Goal: Task Accomplishment & Management: Use online tool/utility

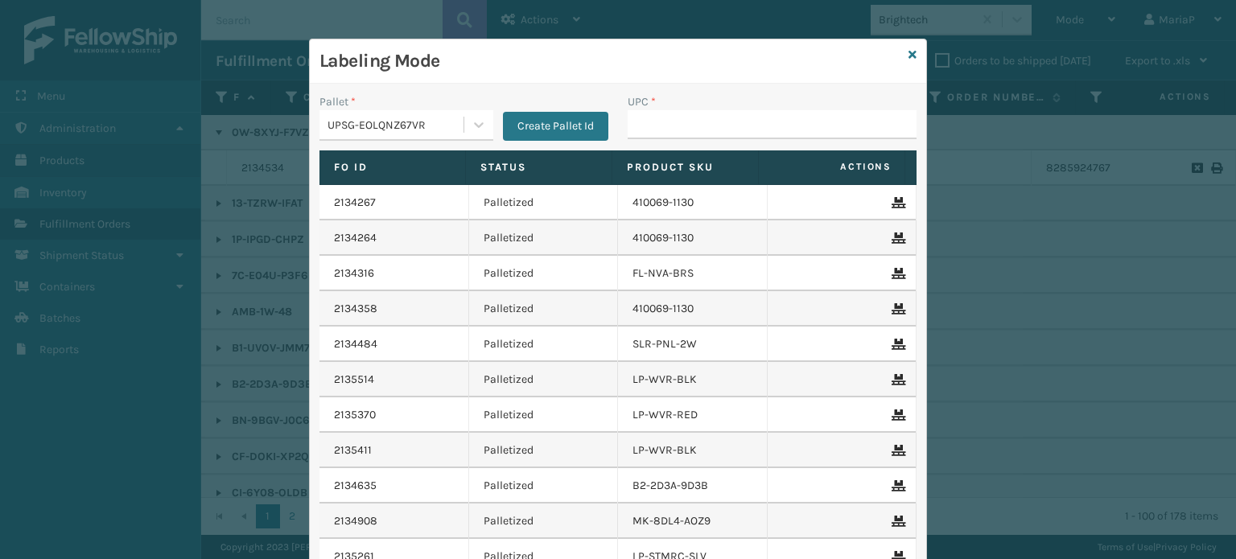
click at [702, 135] on input "UPC *" at bounding box center [772, 124] width 289 height 29
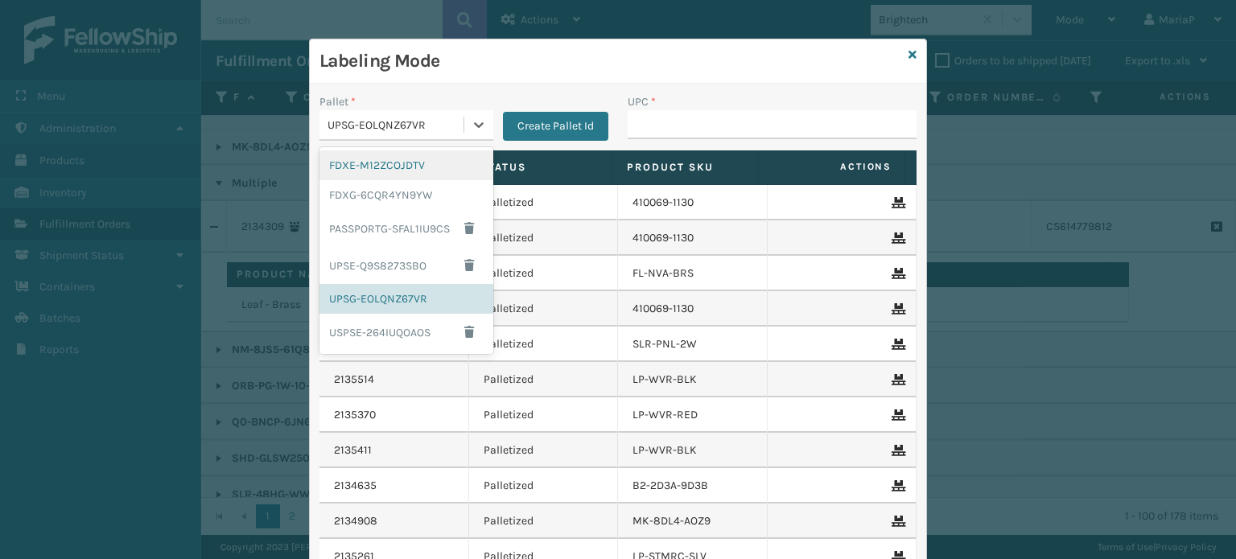
click at [395, 122] on div "UPSG-EOLQNZ67VR" at bounding box center [396, 125] width 138 height 17
click at [411, 199] on div "FDXG-6CQR4YN9YW" at bounding box center [406, 195] width 174 height 30
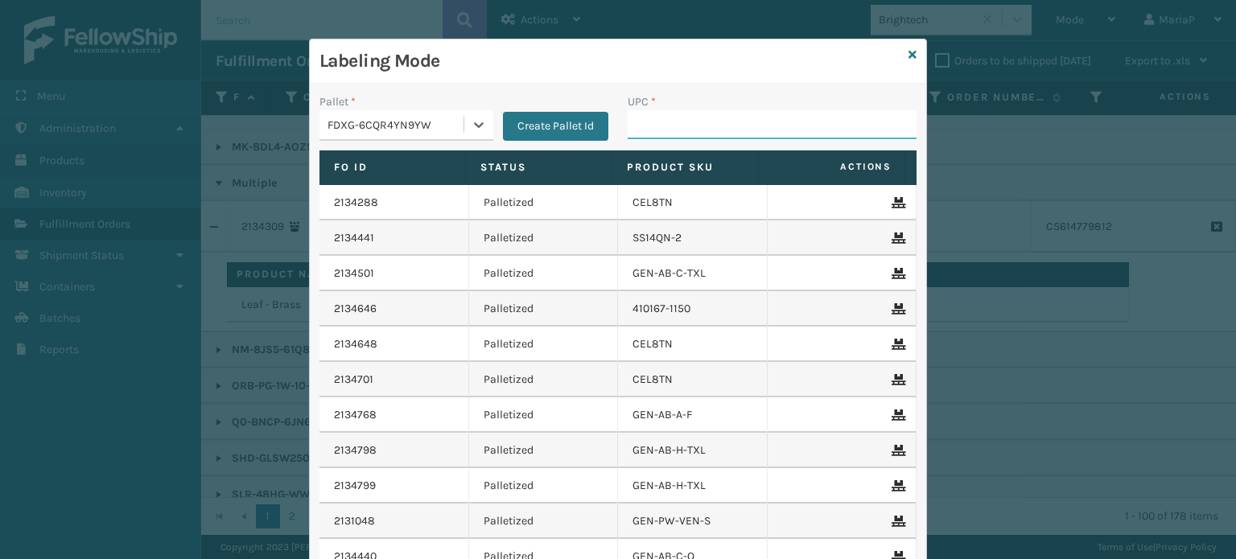
click at [673, 132] on input "UPC *" at bounding box center [772, 124] width 289 height 29
type input "r"
type input "RBJ-S-22124-00"
type input "RBJ-S-20744-40"
click at [718, 121] on input "RBJ-S-20744-40" at bounding box center [758, 124] width 260 height 29
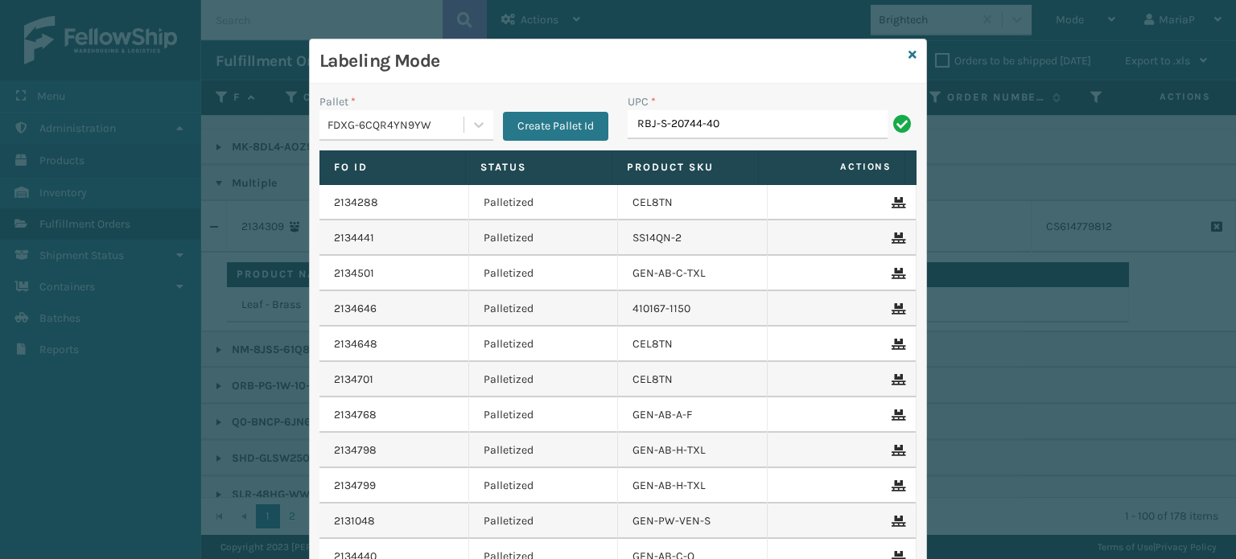
click at [718, 121] on input "RBJ-S-20744-40" at bounding box center [758, 124] width 260 height 29
type input "RBJ-S-20744-40"
type input "R"
type input "RBJ-S-20670-06"
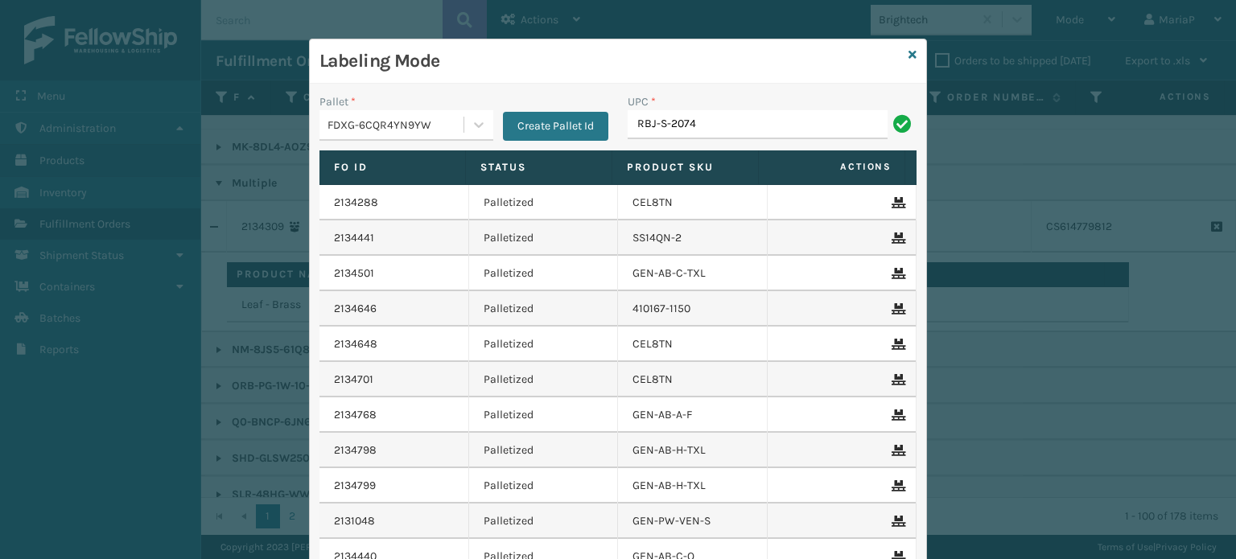
type input "RBJ-S-20744-44"
type input "RBJ-S-20443-09"
type input "8581000"
type input "HAN-S-21796-04"
type input "08031301424"
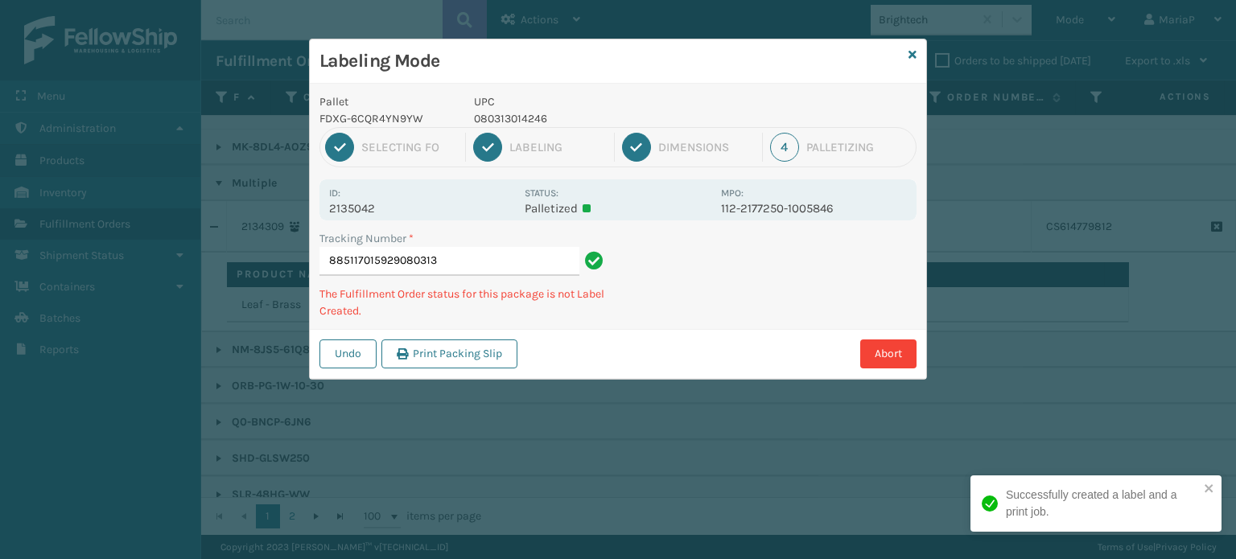
type input "8851170159290803130"
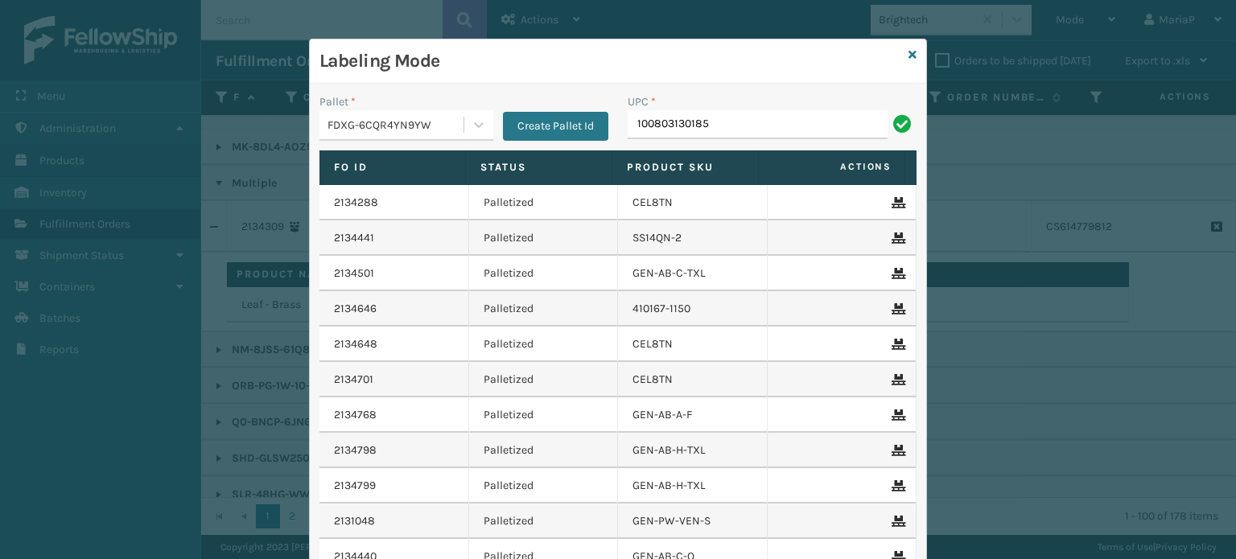
type input "10080313018555"
type input "10080313061506"
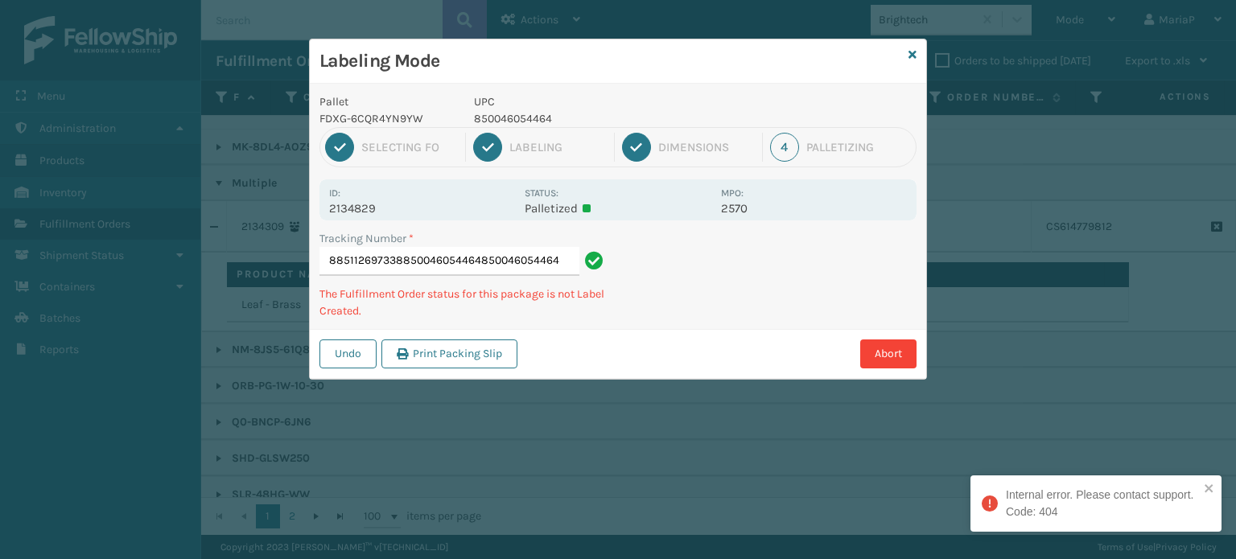
type input "885112697338850046054464850046054464"
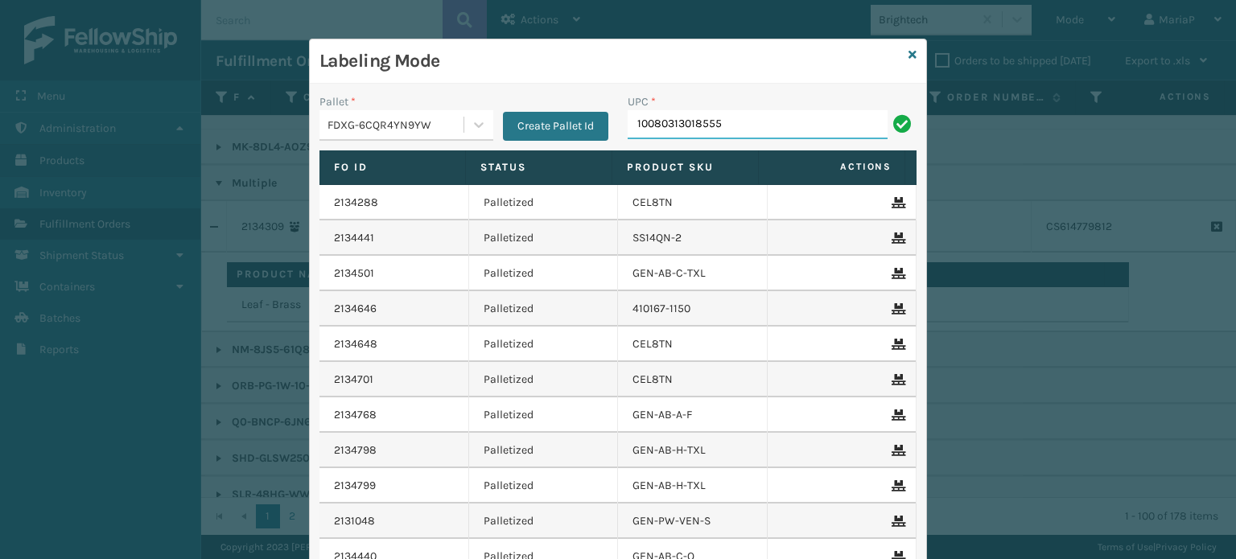
type input "10080313018555"
type input "850064526455"
type input "080313"
type input "0803130"
click at [708, 124] on input "UPC *" at bounding box center [772, 124] width 289 height 29
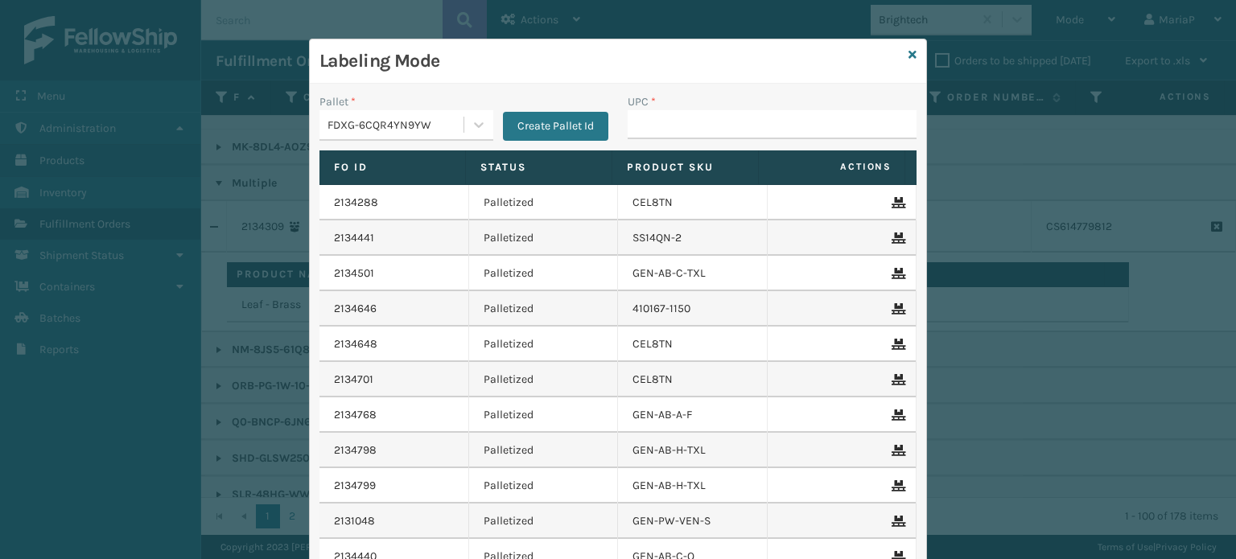
click at [414, 131] on div "FDXG-6CQR4YN9YW" at bounding box center [396, 125] width 138 height 17
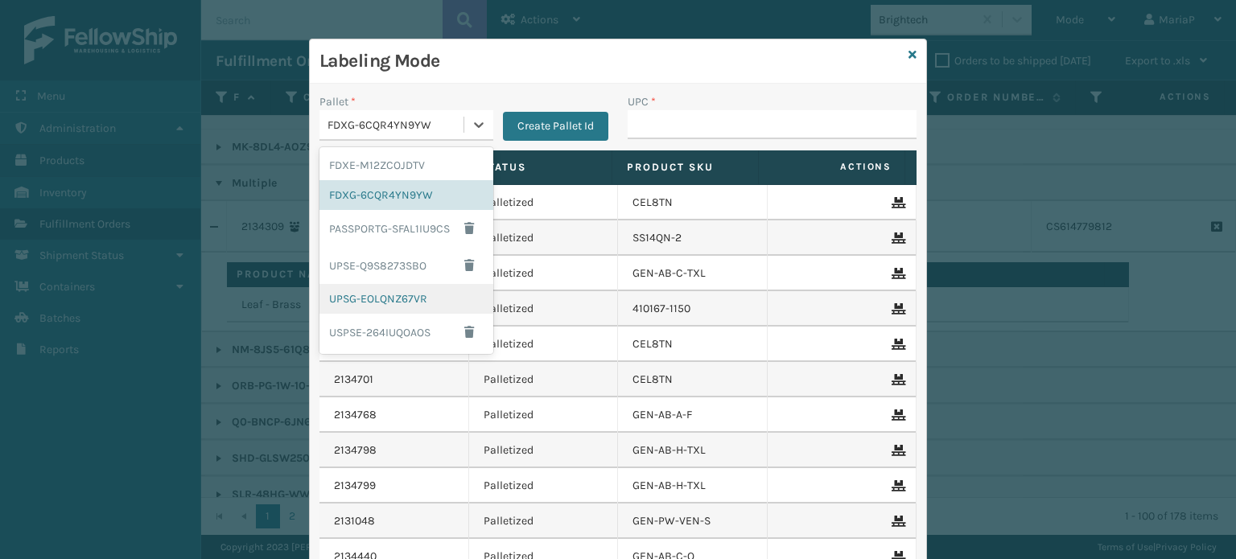
click at [403, 308] on div "UPSG-EOLQNZ67VR" at bounding box center [406, 299] width 174 height 30
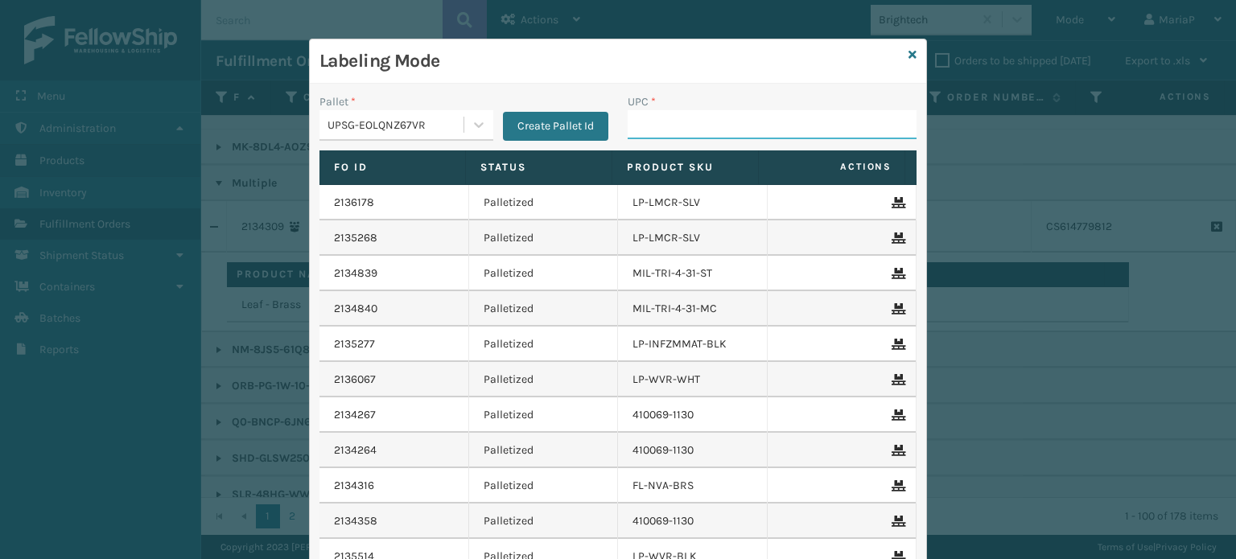
click at [670, 126] on input "UPC *" at bounding box center [772, 124] width 289 height 29
type input "10080313018555"
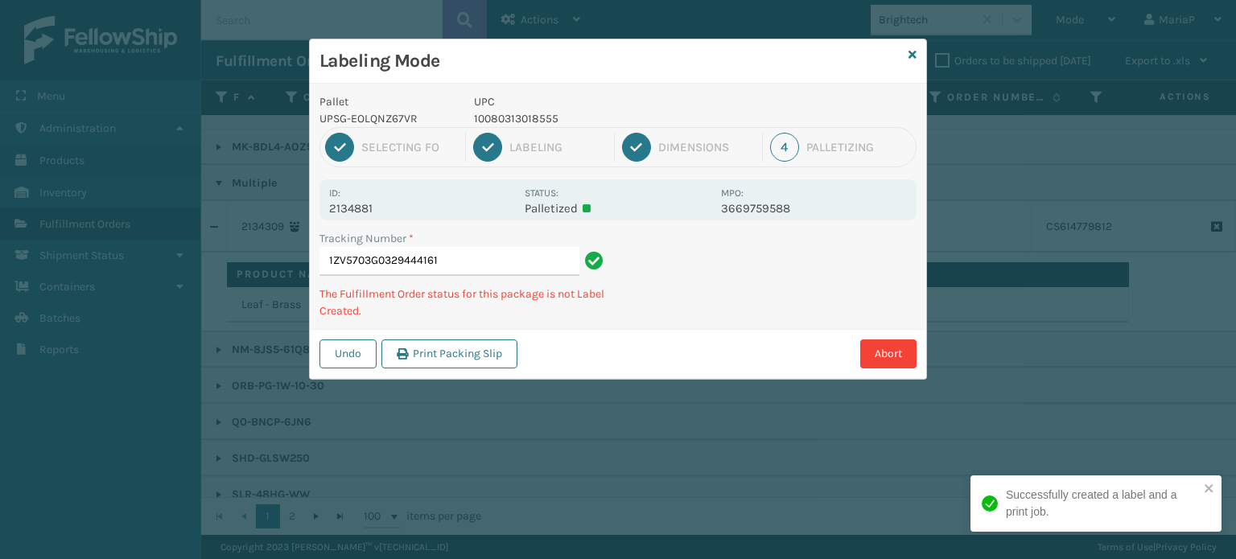
click at [496, 118] on p "10080313018555" at bounding box center [592, 118] width 237 height 17
copy p "10080313018555"
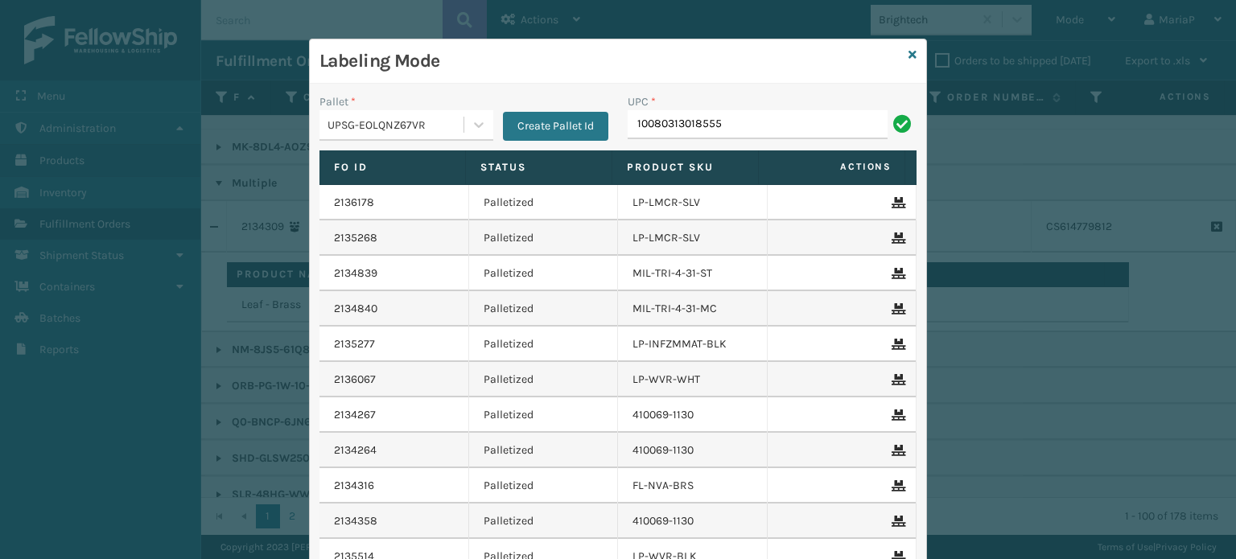
type input "10080313018555"
type input "8101645"
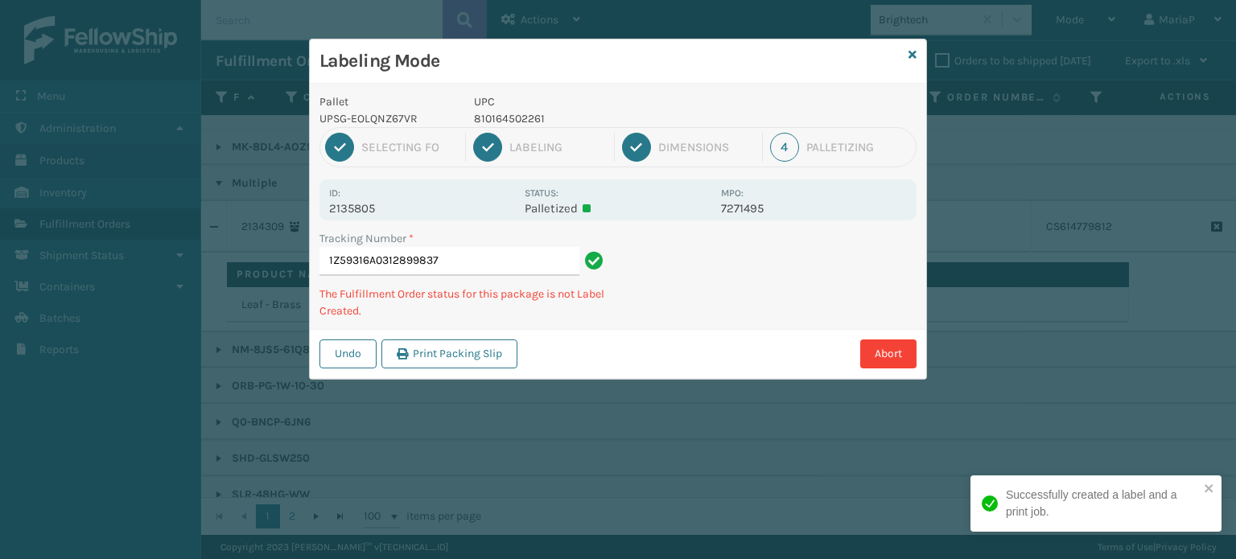
click at [495, 112] on p "810164502261" at bounding box center [592, 118] width 237 height 17
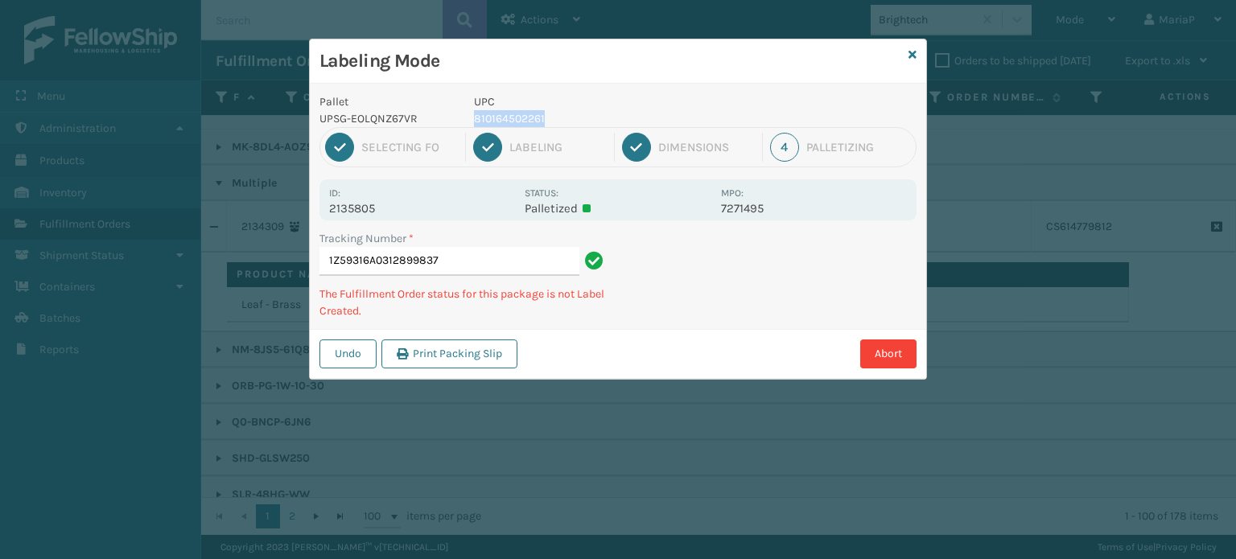
click at [495, 112] on p "810164502261" at bounding box center [592, 118] width 237 height 17
copy p "810164502261"
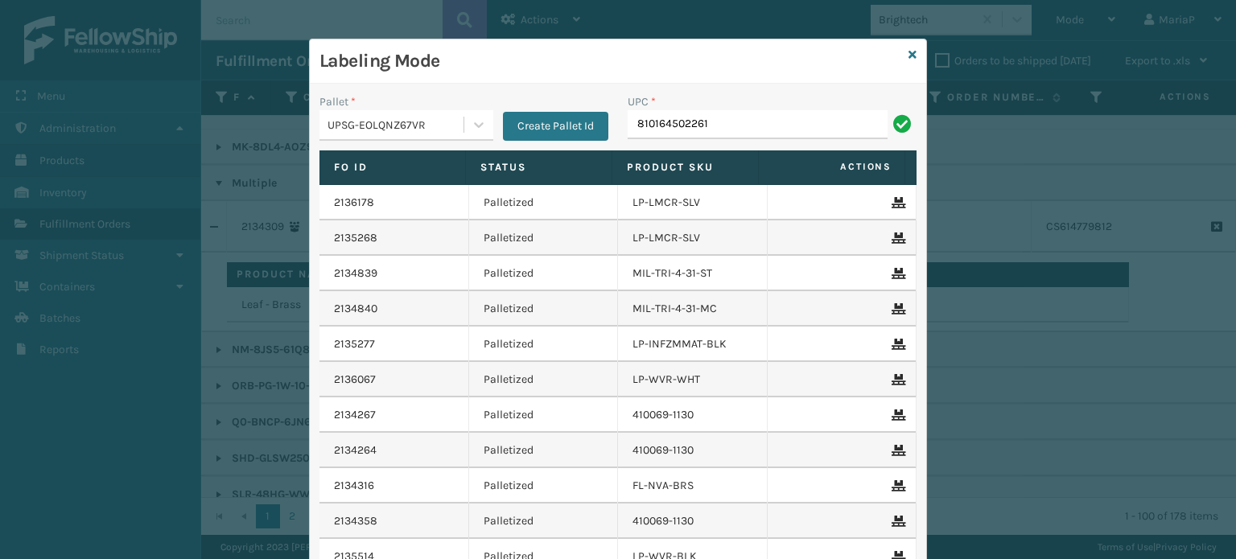
type input "810164502261"
type input "100080313018555"
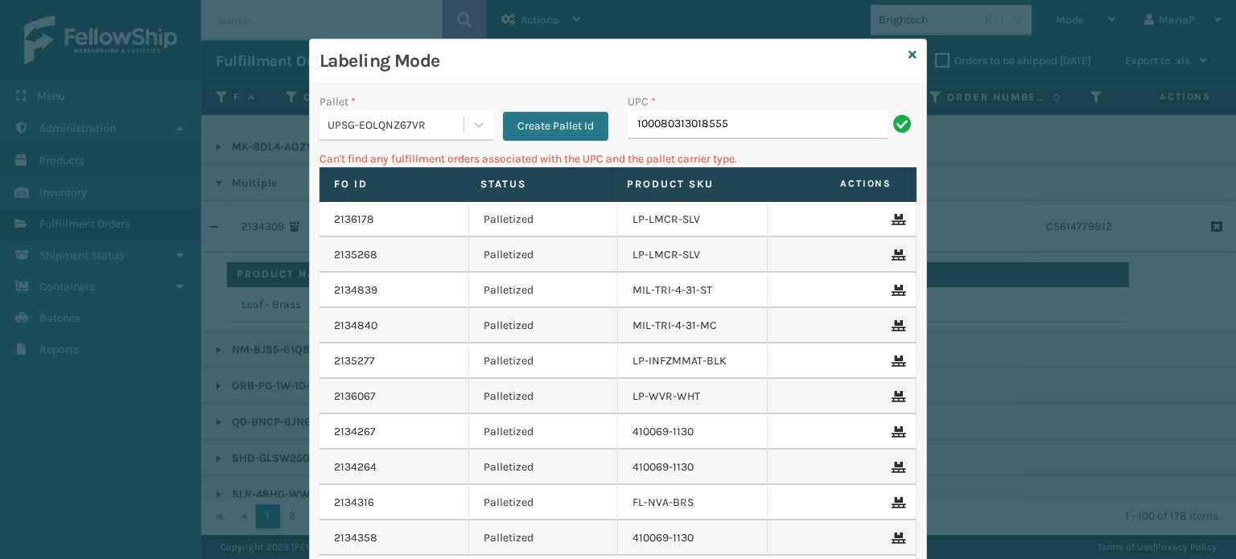
click at [814, 125] on input "100080313018555" at bounding box center [758, 124] width 260 height 29
type input "100080313018555"
click at [445, 122] on div "UPSG-EOLQNZ67VR" at bounding box center [396, 125] width 138 height 17
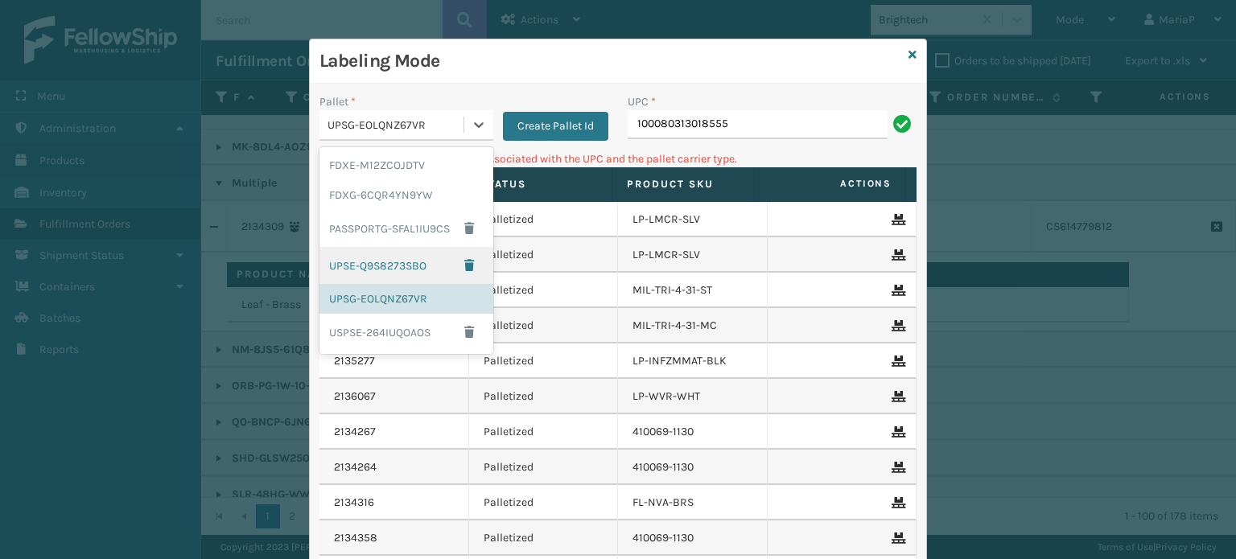
click at [377, 263] on div "UPSE-Q9S8273SBO" at bounding box center [406, 265] width 174 height 37
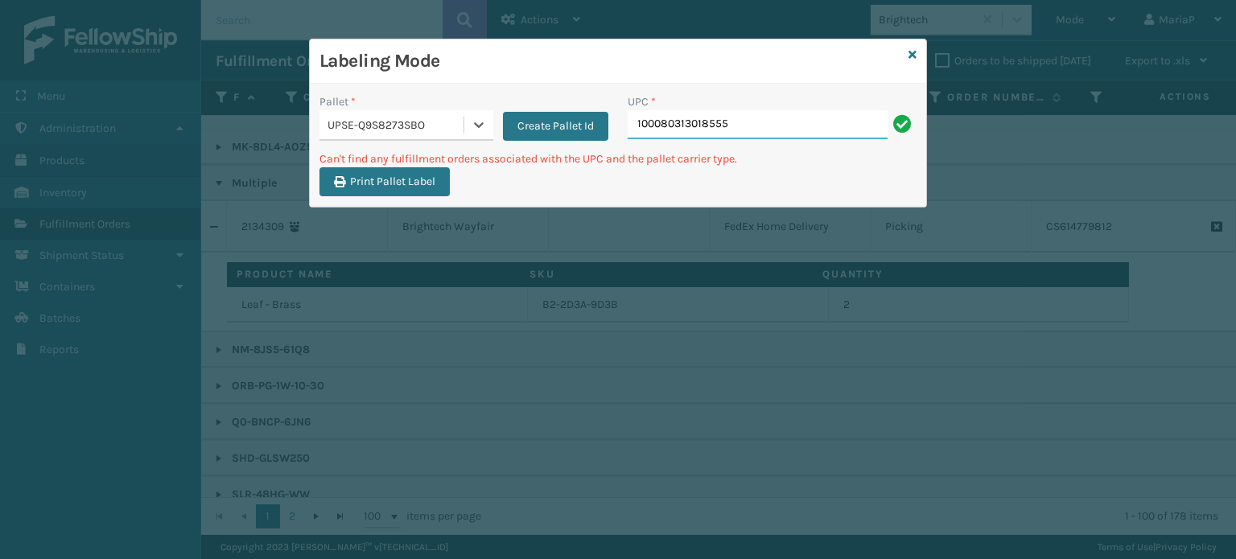
click at [777, 128] on input "100080313018555" at bounding box center [758, 124] width 260 height 29
drag, startPoint x: 344, startPoint y: 122, endPoint x: 351, endPoint y: 142, distance: 20.6
click at [344, 122] on div "UPSE-Q9S8273SBO" at bounding box center [396, 125] width 138 height 17
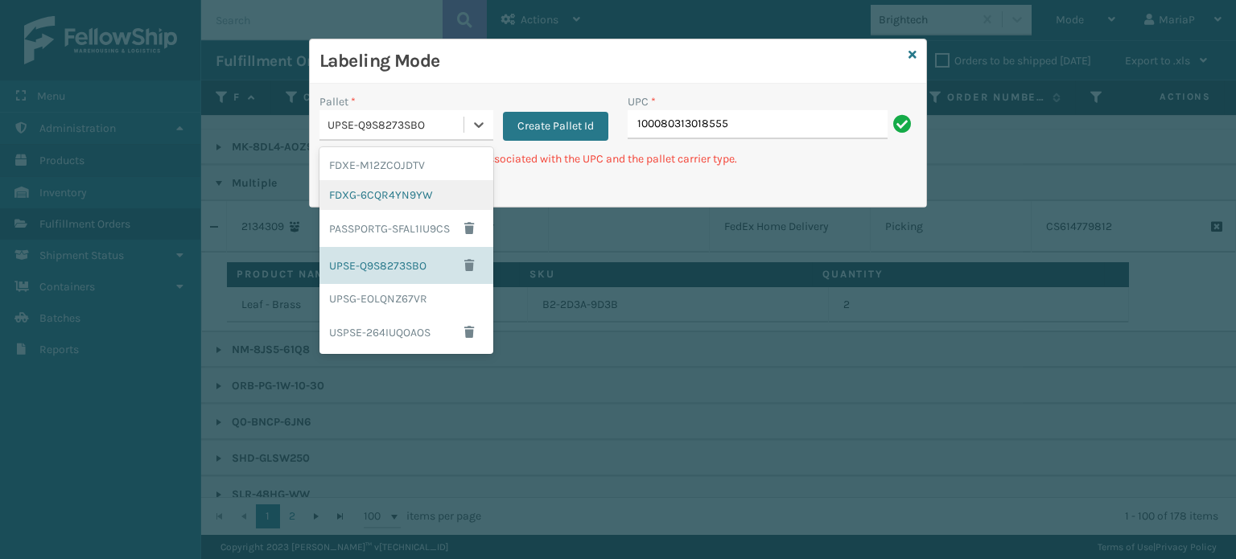
click at [372, 200] on div "FDXG-6CQR4YN9YW" at bounding box center [406, 195] width 174 height 30
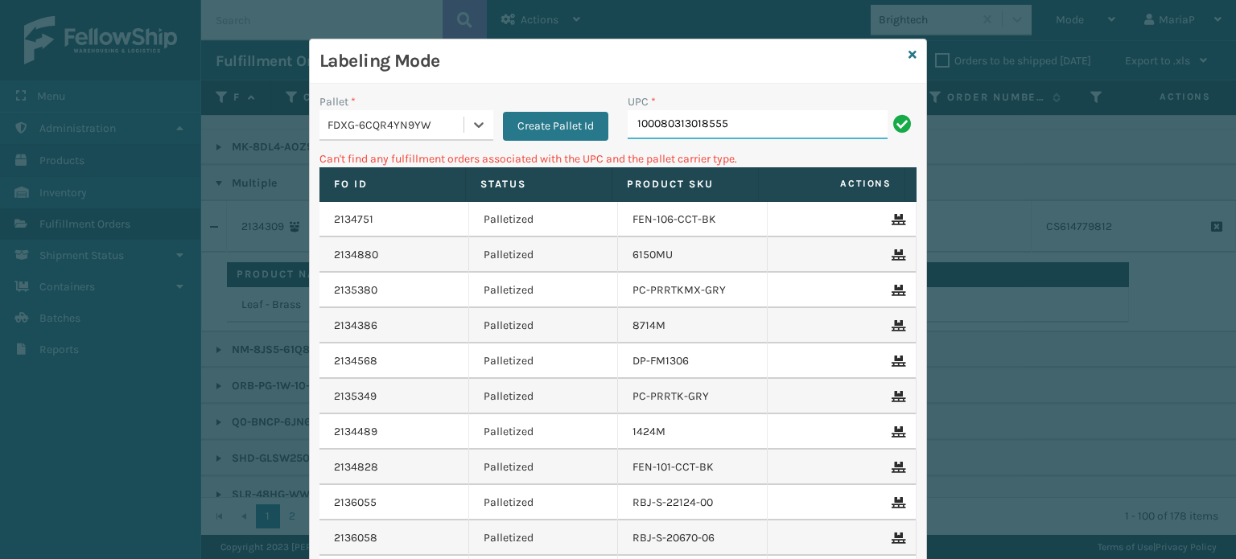
click at [747, 127] on input "100080313018555" at bounding box center [758, 124] width 260 height 29
click at [909, 52] on icon at bounding box center [912, 54] width 8 height 11
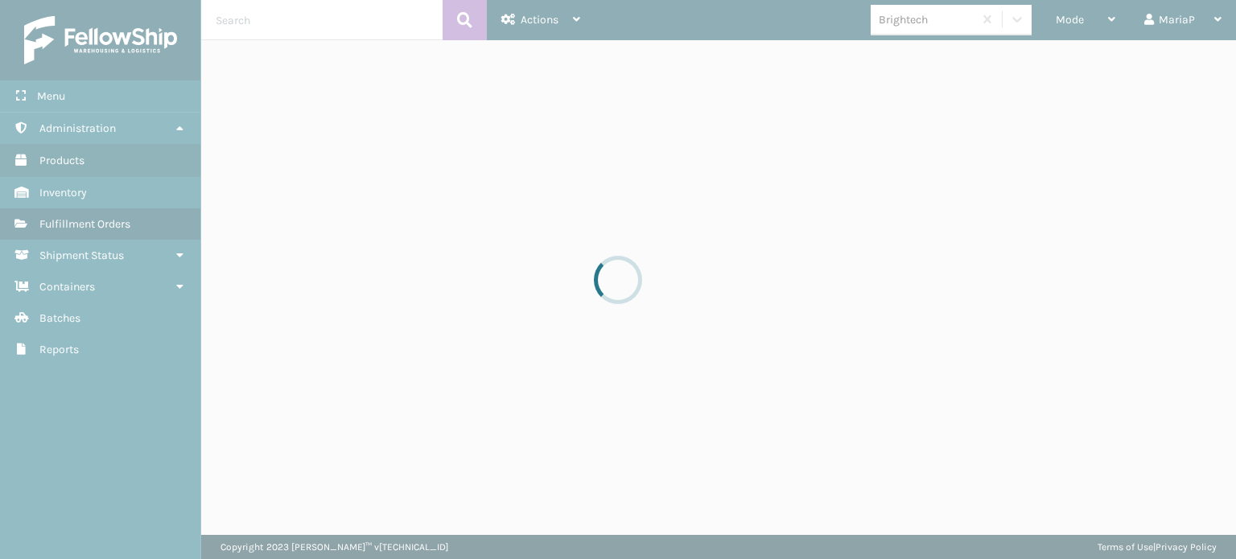
click at [923, 23] on div at bounding box center [618, 279] width 1236 height 559
click at [924, 23] on div at bounding box center [618, 279] width 1236 height 559
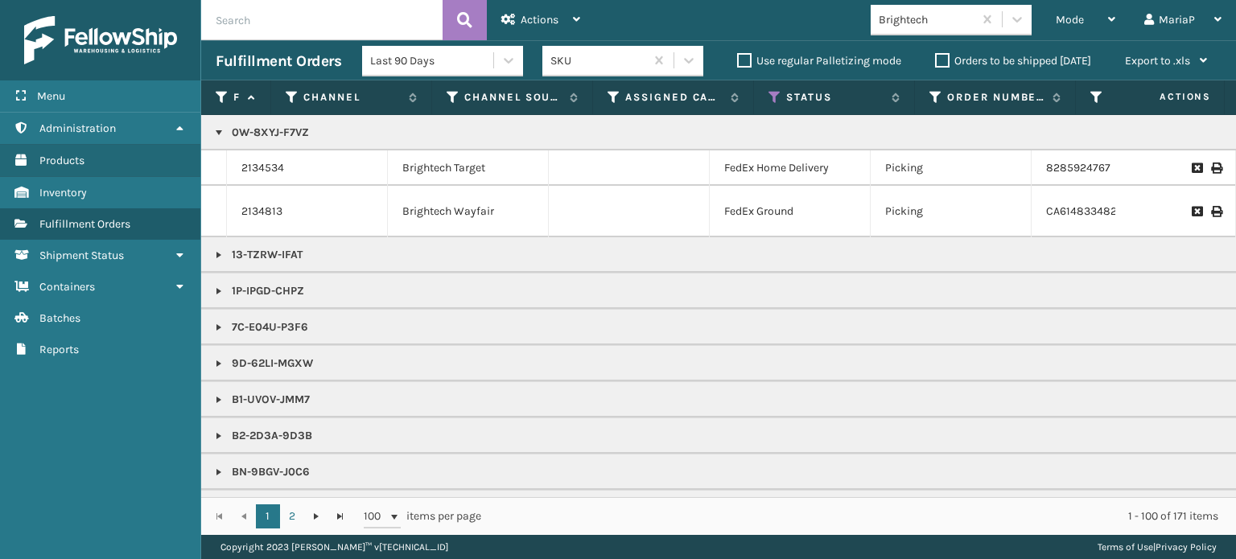
click at [924, 23] on div "Brightech" at bounding box center [927, 19] width 96 height 17
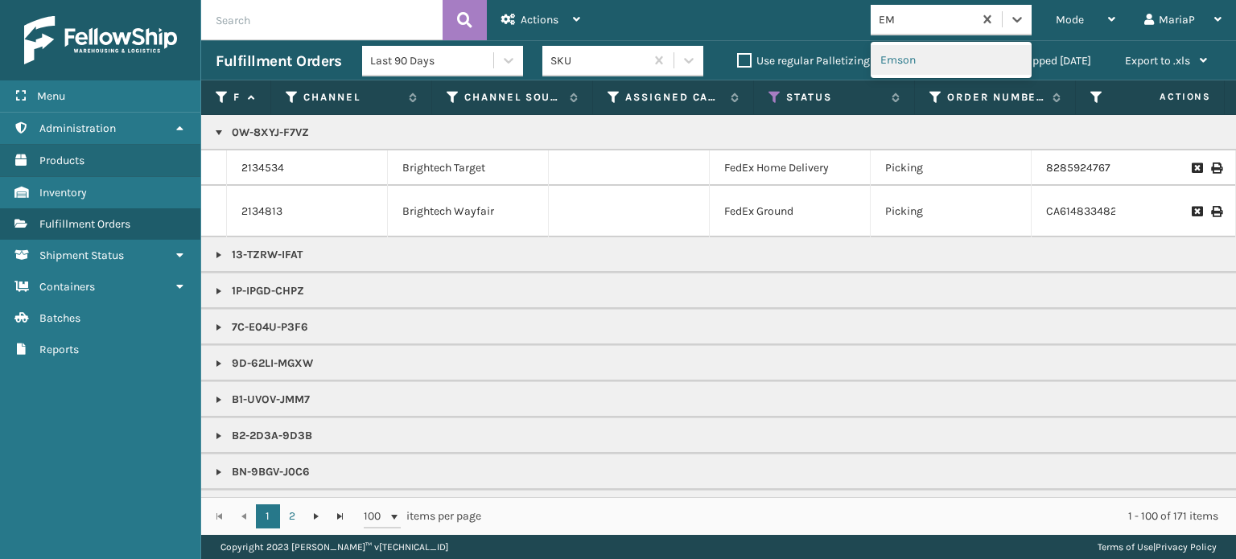
scroll to position [0, 0]
type input "EMS"
click at [879, 72] on div "Emson" at bounding box center [951, 60] width 161 height 30
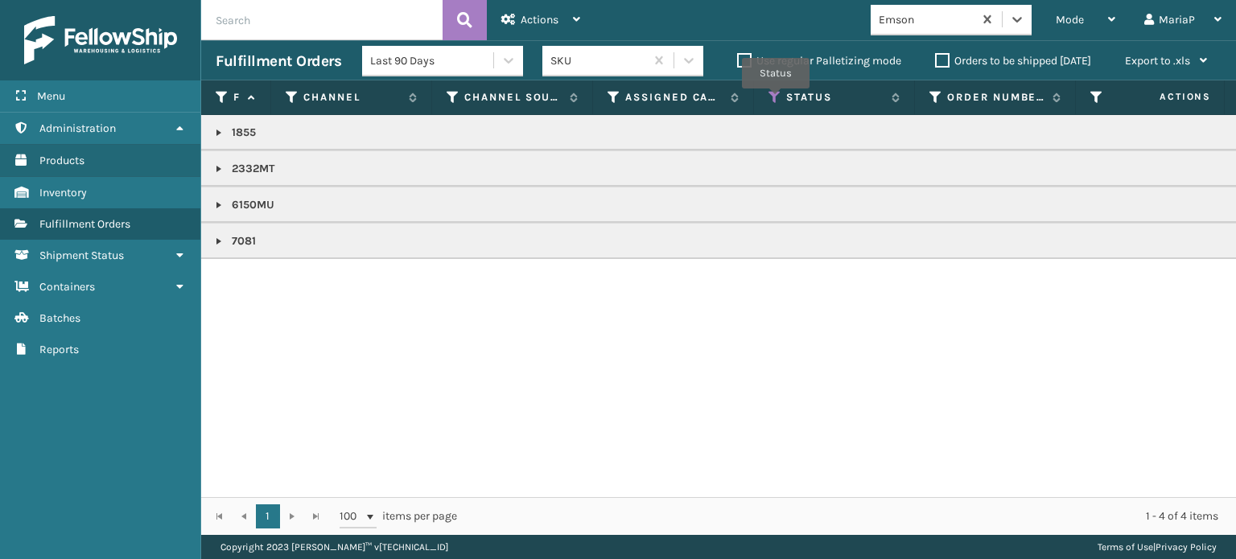
click at [776, 100] on icon at bounding box center [774, 97] width 13 height 14
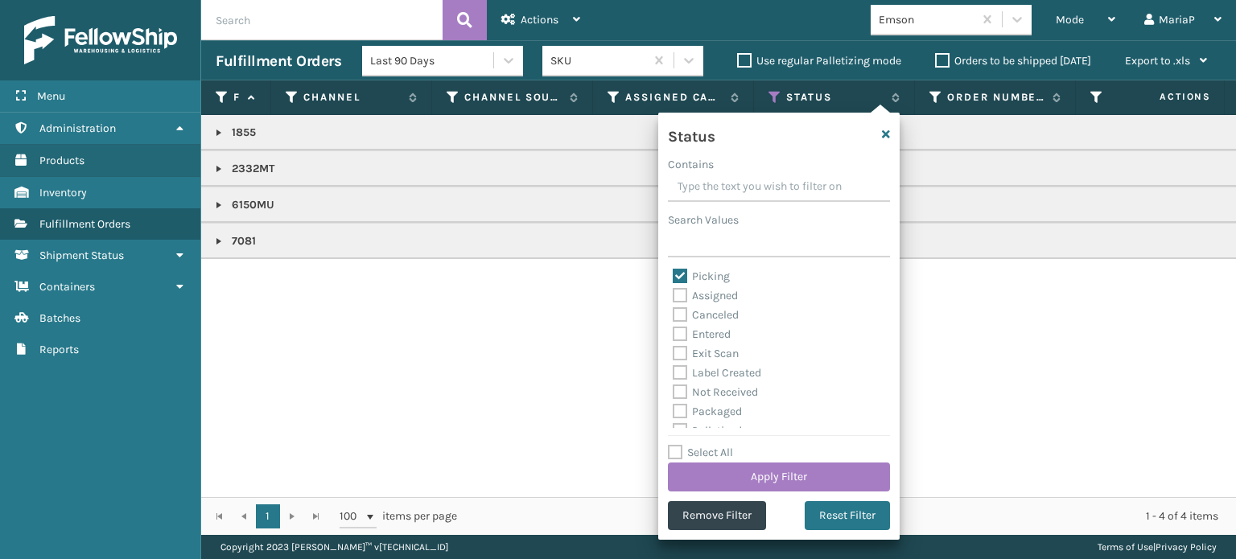
click at [943, 56] on label "Orders to be shipped [DATE]" at bounding box center [1013, 61] width 156 height 14
click at [936, 56] on input "Orders to be shipped [DATE]" at bounding box center [935, 56] width 1 height 10
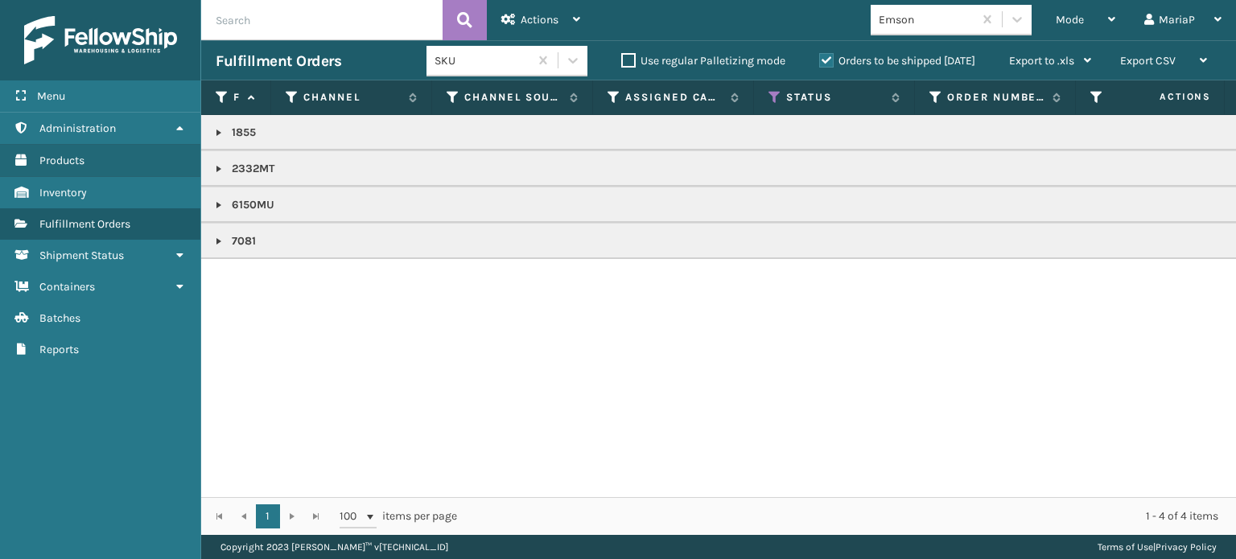
click at [216, 134] on link at bounding box center [218, 132] width 13 height 13
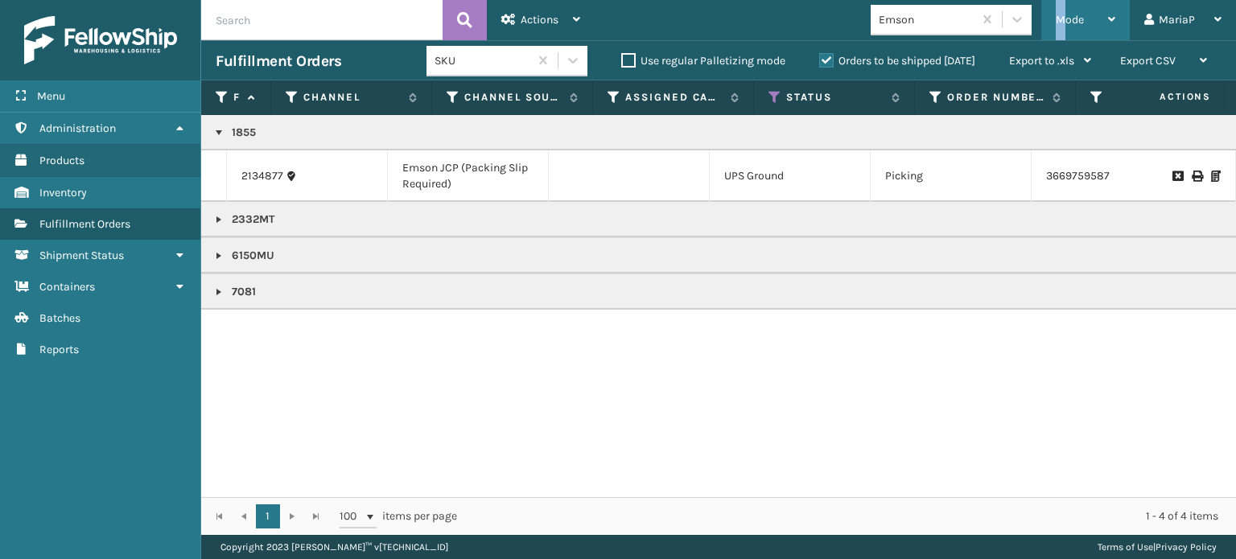
drag, startPoint x: 1056, startPoint y: 5, endPoint x: 1068, endPoint y: 11, distance: 13.0
click at [1067, 10] on div "Mode" at bounding box center [1086, 20] width 60 height 40
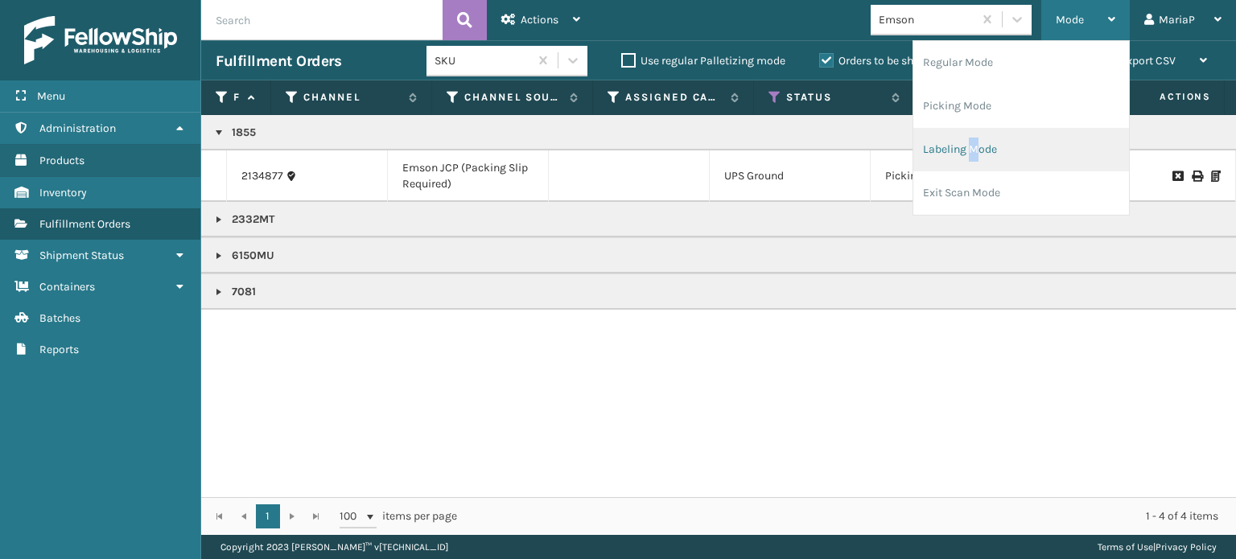
click at [956, 152] on li "Labeling Mode" at bounding box center [1021, 149] width 216 height 43
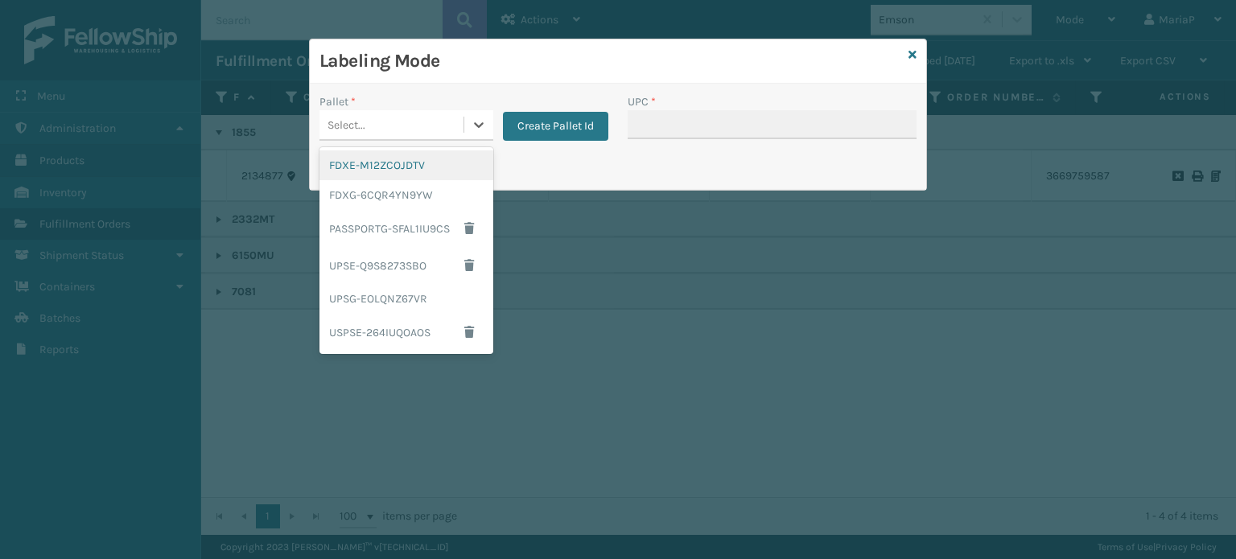
click at [393, 132] on div "Select..." at bounding box center [391, 125] width 144 height 27
click at [384, 295] on div "UPSG-EOLQNZ67VR" at bounding box center [406, 299] width 174 height 30
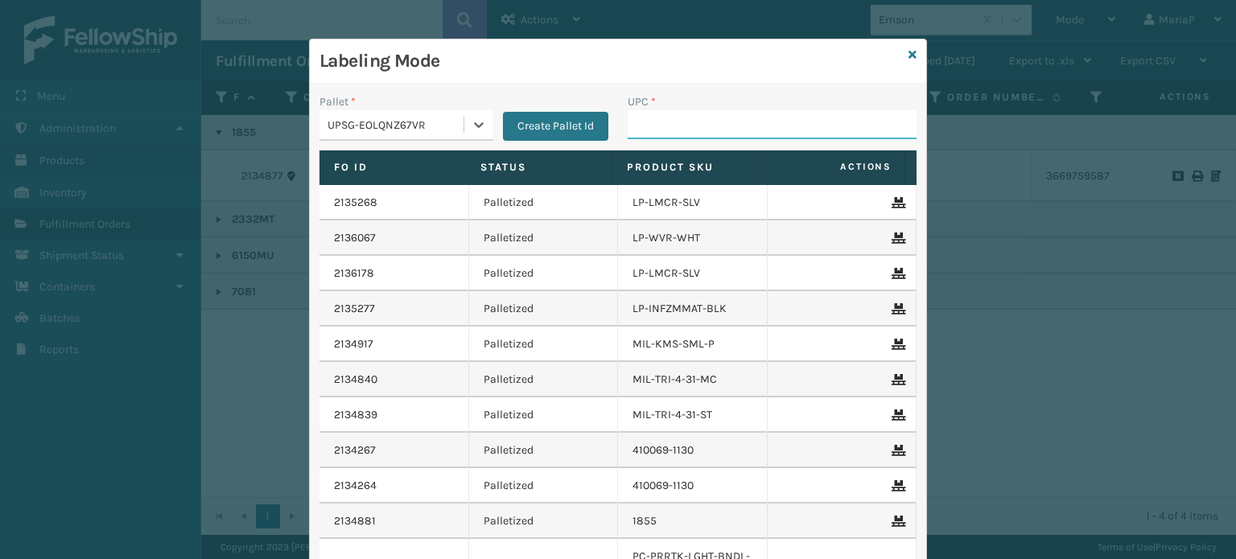
click at [682, 121] on input "UPC *" at bounding box center [772, 124] width 289 height 29
type input "10080313018555"
click at [425, 138] on div "UPSG-EOLQNZ67VR" at bounding box center [406, 125] width 174 height 31
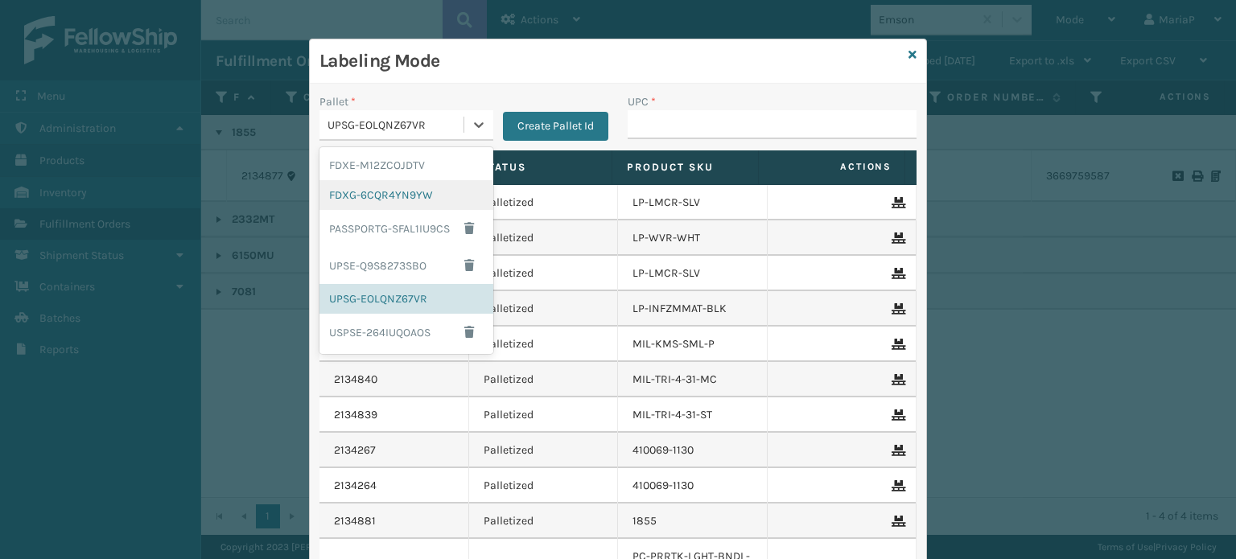
click at [424, 199] on div "FDXG-6CQR4YN9YW" at bounding box center [406, 195] width 174 height 30
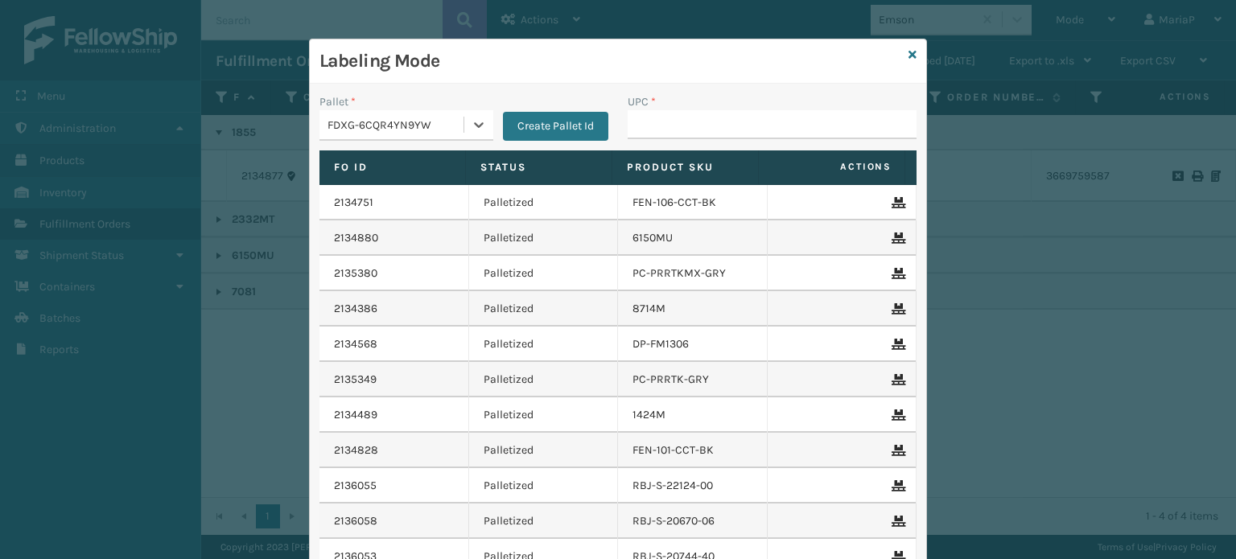
click at [657, 144] on div "UPC *" at bounding box center [772, 121] width 308 height 57
click at [684, 134] on input "UPC *" at bounding box center [772, 124] width 289 height 29
type input "8409851"
